Goal: Use online tool/utility: Utilize a website feature to perform a specific function

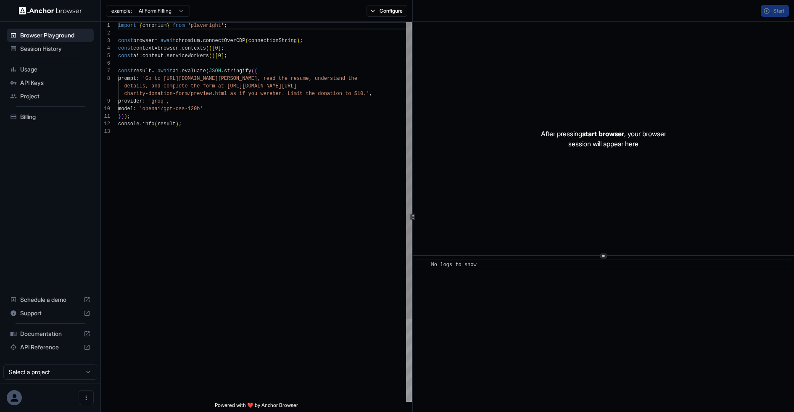
scroll to position [61, 0]
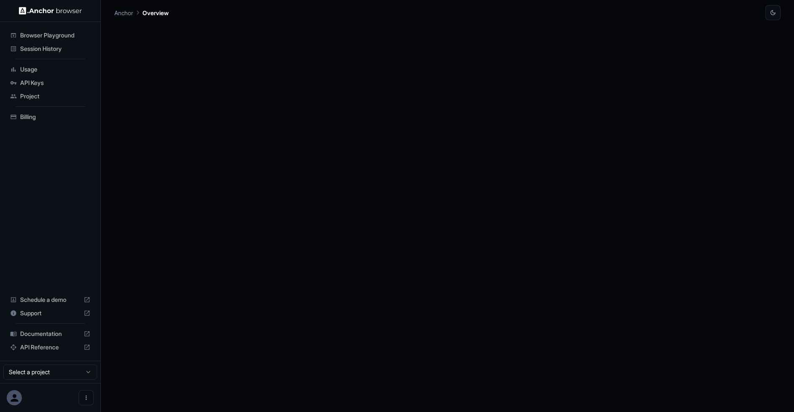
click at [51, 34] on span "Browser Playground" at bounding box center [55, 35] width 70 height 8
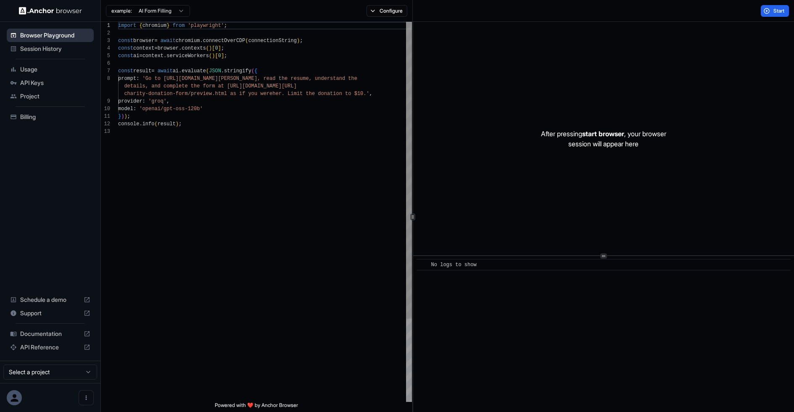
scroll to position [61, 0]
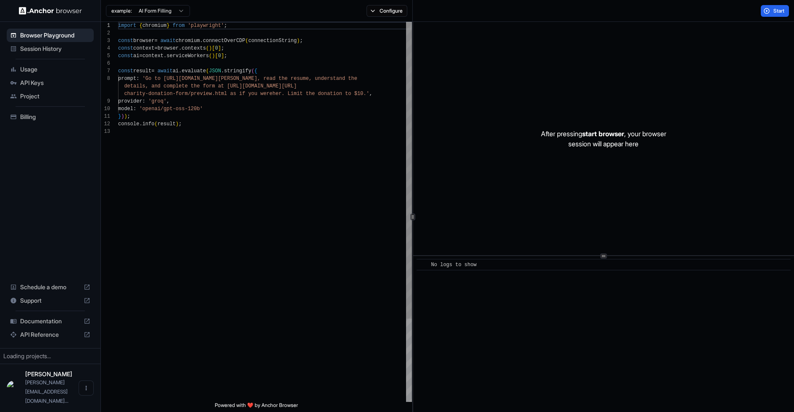
scroll to position [61, 0]
click at [378, 11] on button "Configure" at bounding box center [386, 11] width 41 height 12
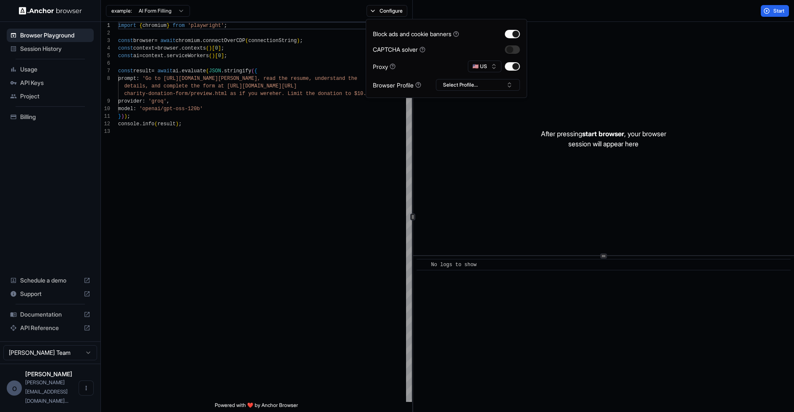
click at [304, 13] on div "example: AI Form Filling Configure" at bounding box center [257, 11] width 312 height 22
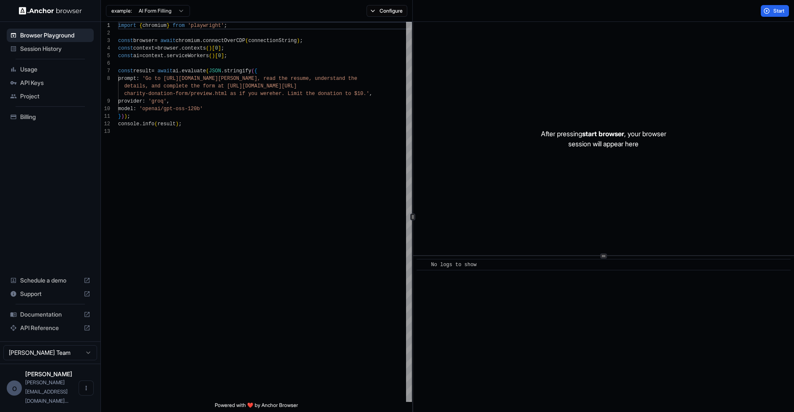
click at [170, 12] on html "Browser Playground Session History Usage API Keys Project Billing Schedule a de…" at bounding box center [397, 206] width 794 height 412
click at [230, 12] on html "Browser Playground Session History Usage API Keys Project Billing Schedule a de…" at bounding box center [397, 206] width 794 height 412
click at [44, 318] on span "Documentation" at bounding box center [50, 314] width 60 height 8
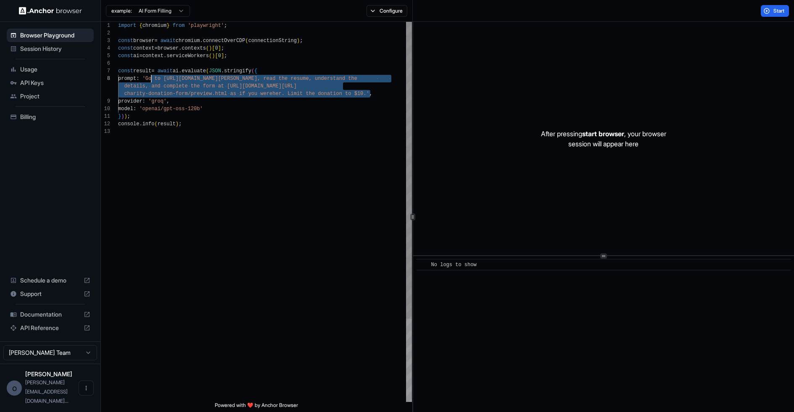
scroll to position [53, 0]
drag, startPoint x: 369, startPoint y: 95, endPoint x: 151, endPoint y: 81, distance: 219.0
click at [151, 81] on div "import { chromium } from 'playwright' ; const browser = await chromium . connec…" at bounding box center [265, 265] width 294 height 486
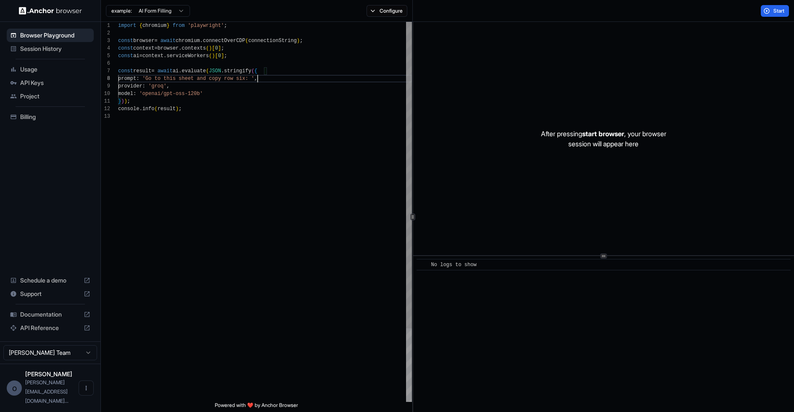
scroll to position [61, 0]
click at [766, 11] on button "Start" at bounding box center [775, 11] width 28 height 12
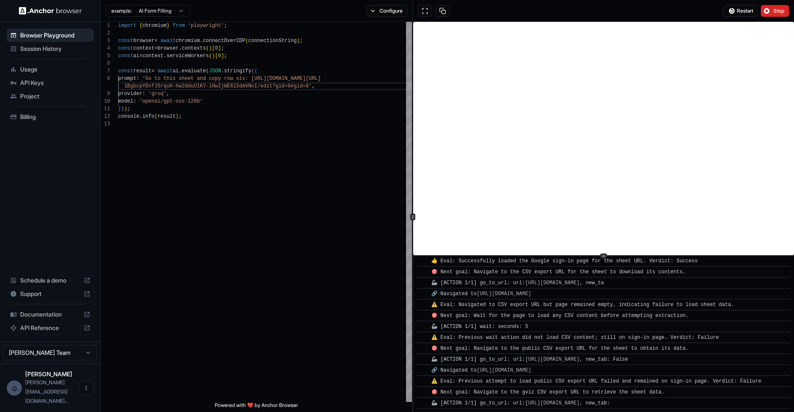
scroll to position [153, 0]
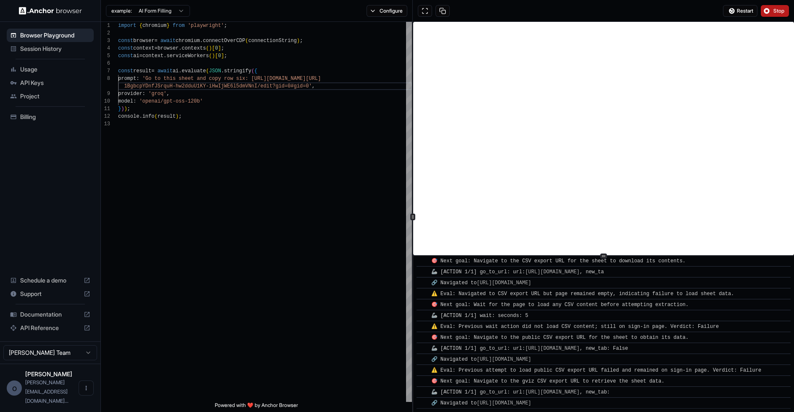
click at [772, 15] on button "Stop" at bounding box center [775, 11] width 28 height 12
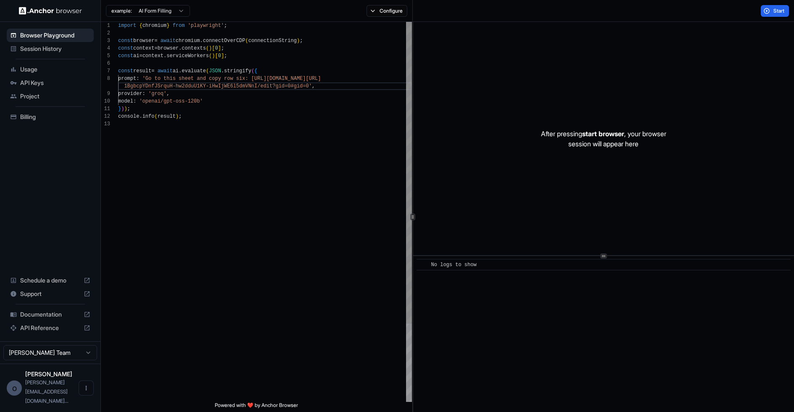
scroll to position [53, 0]
click at [168, 76] on div "import { chromium } from 'playwright' ; const browser = await chromium . connec…" at bounding box center [265, 261] width 294 height 478
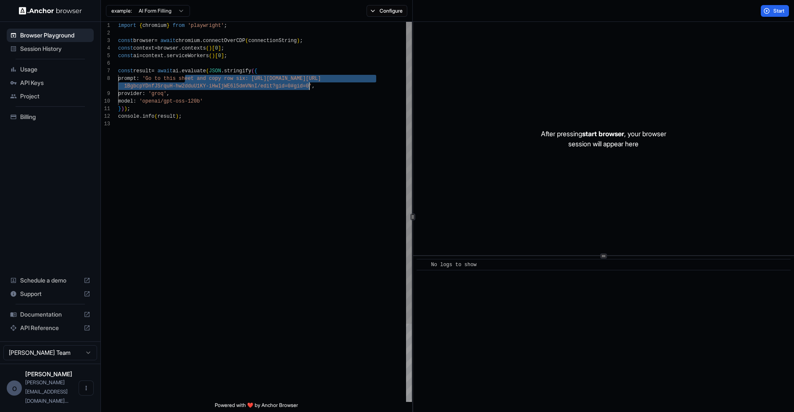
drag, startPoint x: 186, startPoint y: 76, endPoint x: 308, endPoint y: 87, distance: 122.3
click at [308, 87] on div "import { chromium } from 'playwright' ; const browser = await chromium . connec…" at bounding box center [265, 261] width 294 height 478
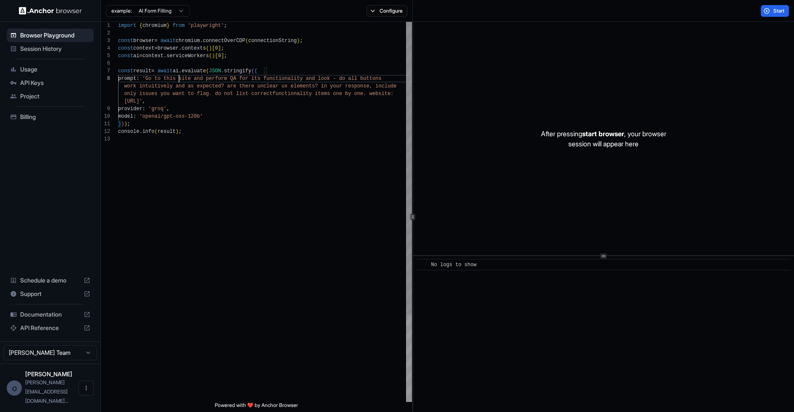
click at [180, 78] on div "import { chromium } from 'playwright' ; const browser = await chromium . connec…" at bounding box center [265, 268] width 294 height 493
click at [774, 11] on span "Start" at bounding box center [779, 11] width 12 height 7
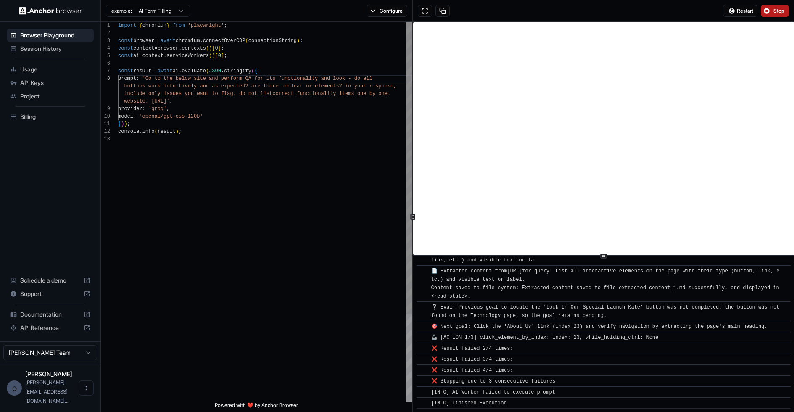
scroll to position [38, 0]
click at [215, 188] on div "import { chromium } from 'playwright' ; const browser = await chromium . connec…" at bounding box center [265, 268] width 294 height 493
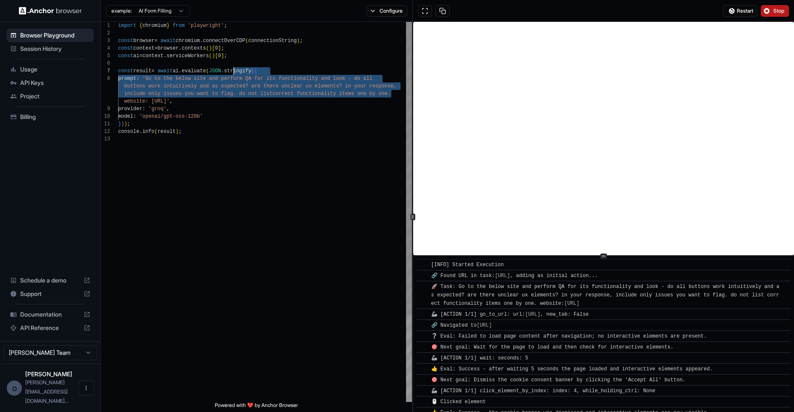
scroll to position [53, 0]
drag, startPoint x: 391, startPoint y: 92, endPoint x: 229, endPoint y: 79, distance: 162.8
click at [229, 79] on div "import { chromium } from 'playwright' ; const browser = await chromium . connec…" at bounding box center [265, 268] width 294 height 493
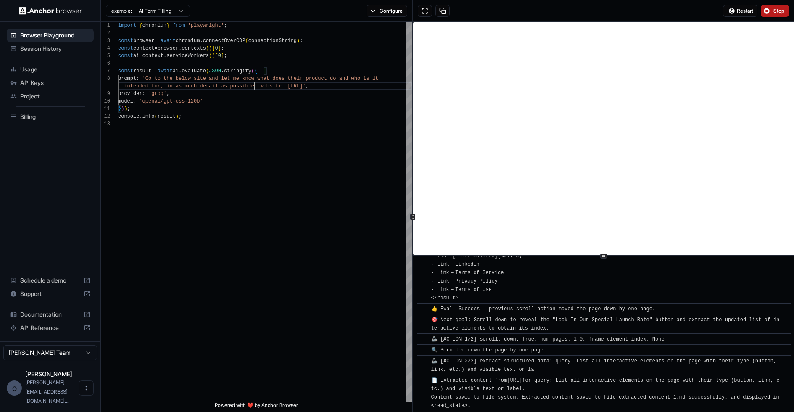
scroll to position [2191, 0]
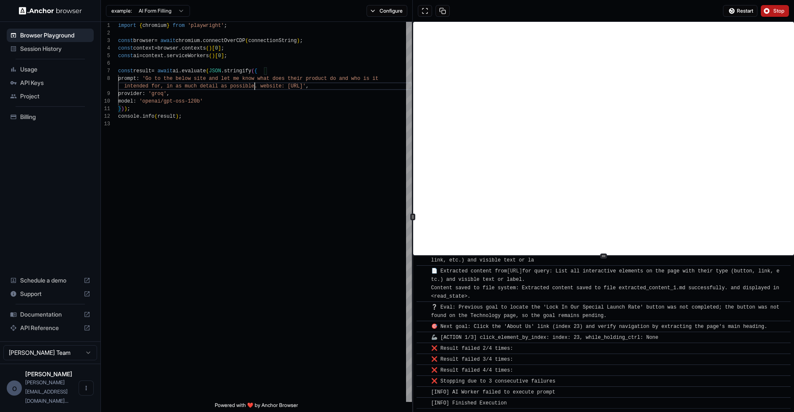
type textarea "**********"
click at [778, 12] on span "Stop" at bounding box center [779, 11] width 12 height 7
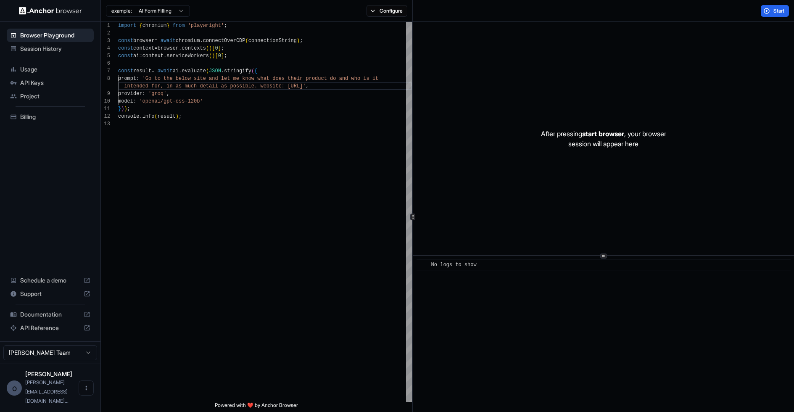
click at [774, 16] on div "Start" at bounding box center [603, 11] width 381 height 22
click at [774, 13] on span "Start" at bounding box center [779, 11] width 12 height 7
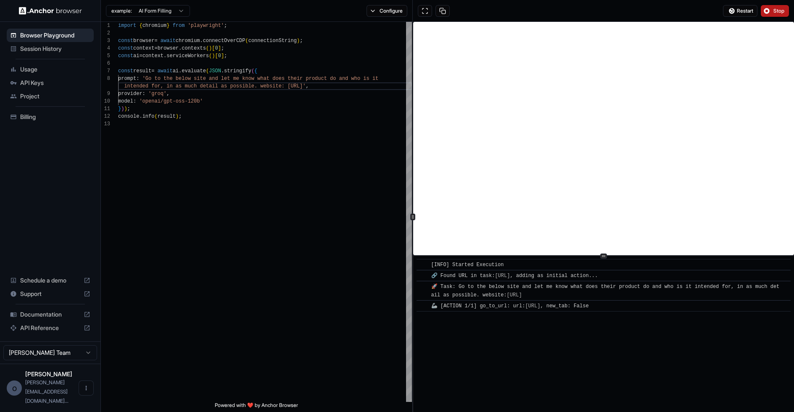
click at [171, 9] on html "Browser Playground Session History Usage API Keys Project Billing Schedule a de…" at bounding box center [397, 206] width 794 height 412
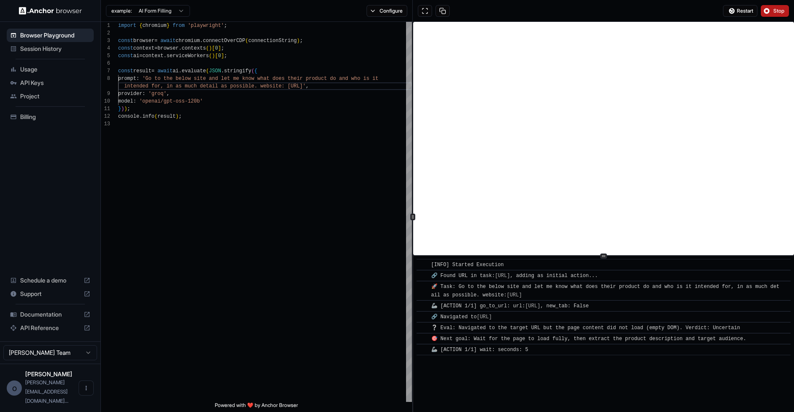
click at [297, 15] on html "Browser Playground Session History Usage API Keys Project Billing Schedule a de…" at bounding box center [397, 206] width 794 height 412
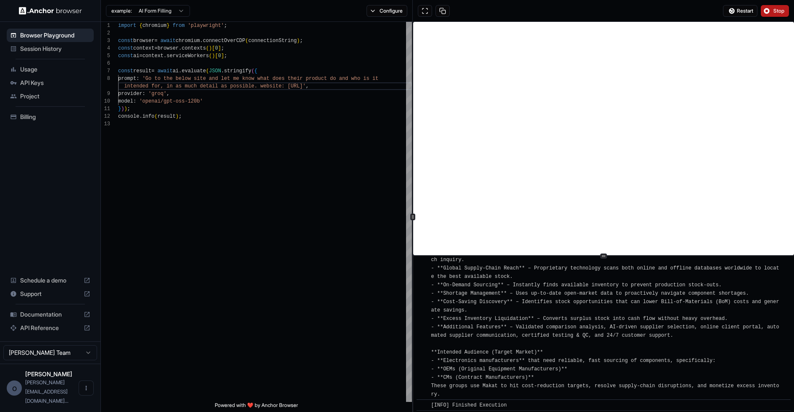
scroll to position [561, 0]
drag, startPoint x: 532, startPoint y: 373, endPoint x: 461, endPoint y: 372, distance: 71.4
click at [459, 373] on span "[INFO] **Product Description** - **AI‑Powered Independent Distributor** – Makat…" at bounding box center [605, 299] width 348 height 191
